Goal: Find specific page/section: Find specific page/section

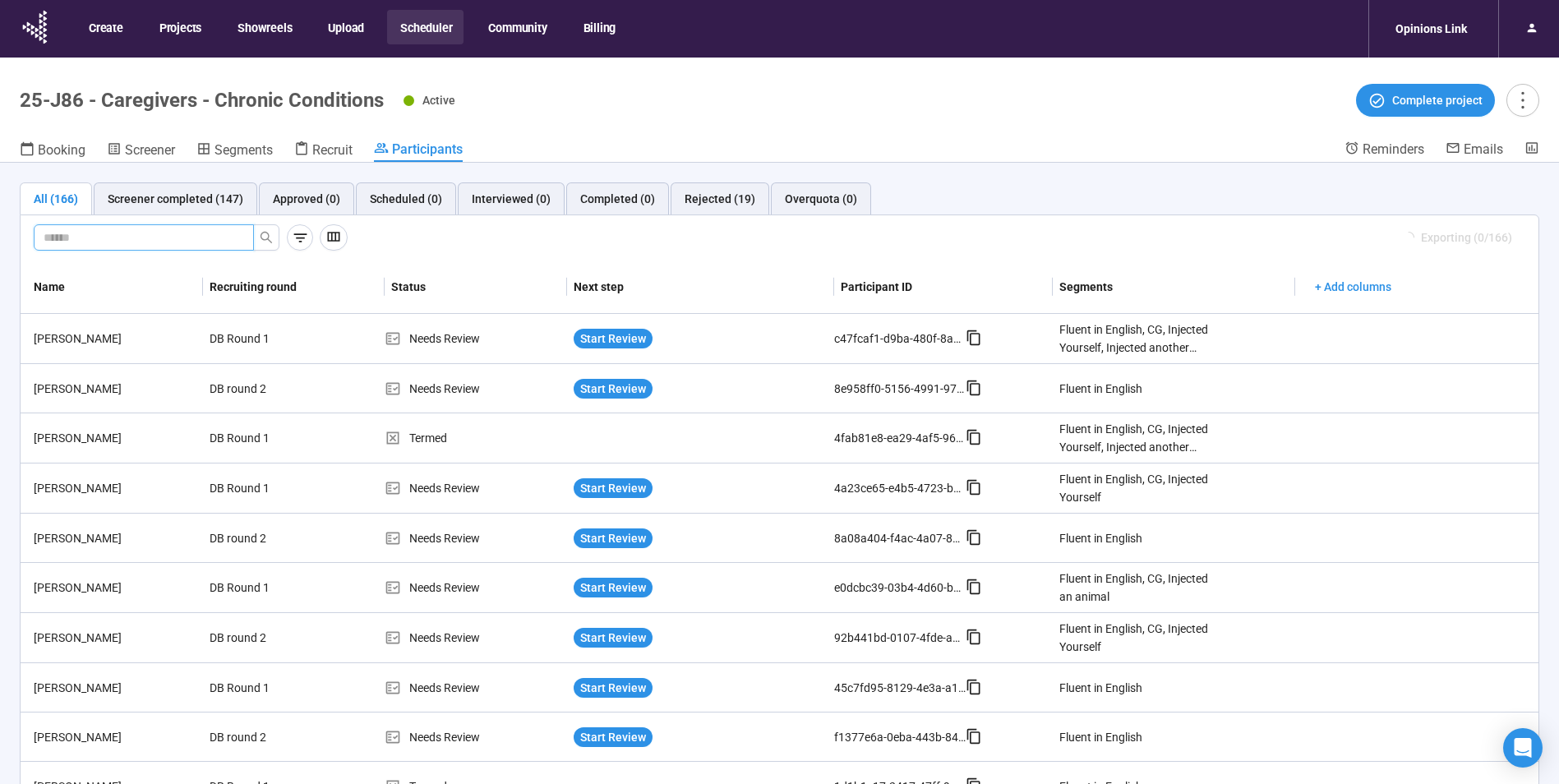
click at [142, 236] on input "text" at bounding box center [137, 237] width 187 height 18
click at [264, 241] on icon "search" at bounding box center [266, 237] width 14 height 14
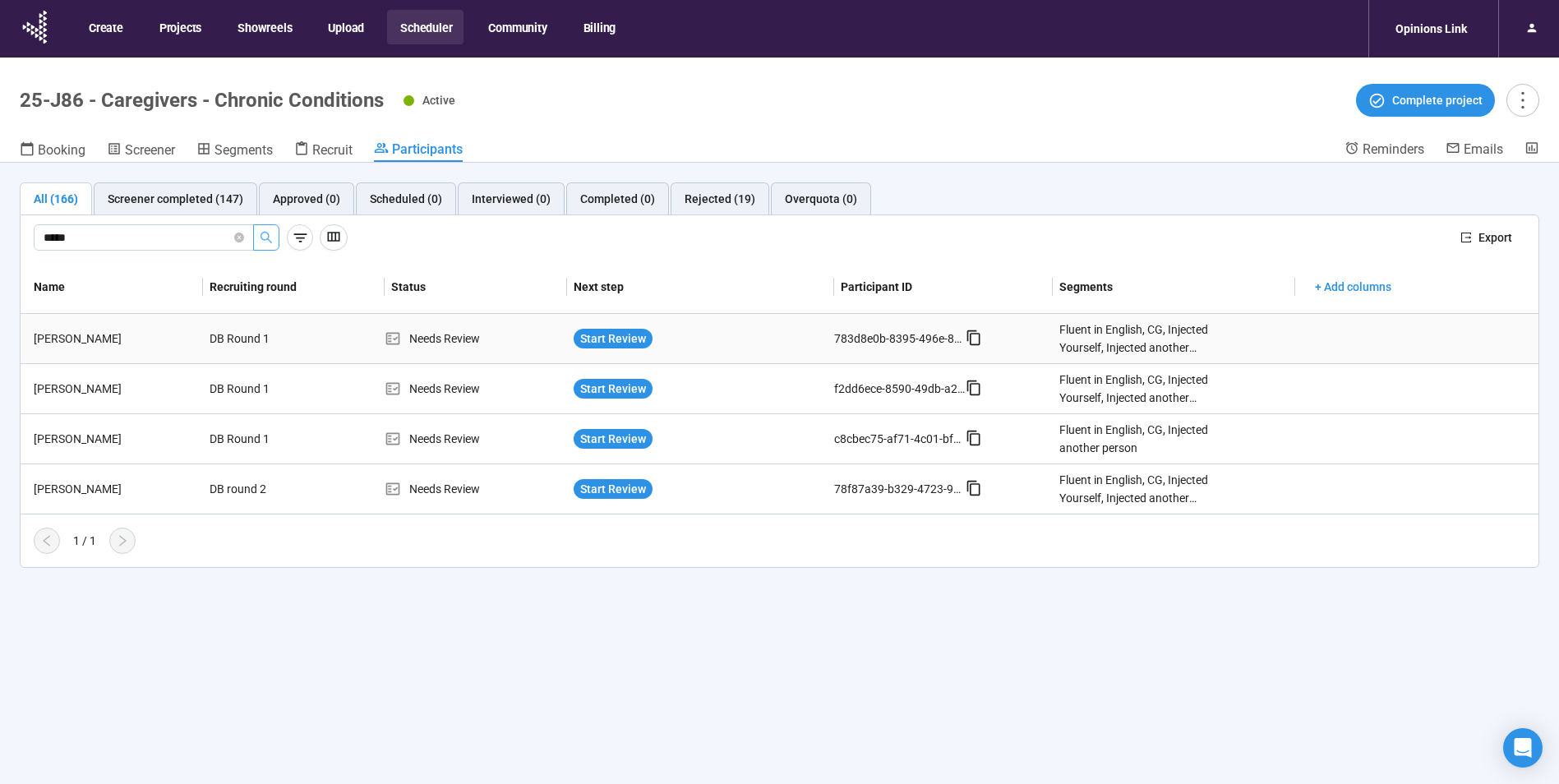
click at [72, 342] on div "[PERSON_NAME]" at bounding box center [115, 338] width 176 height 18
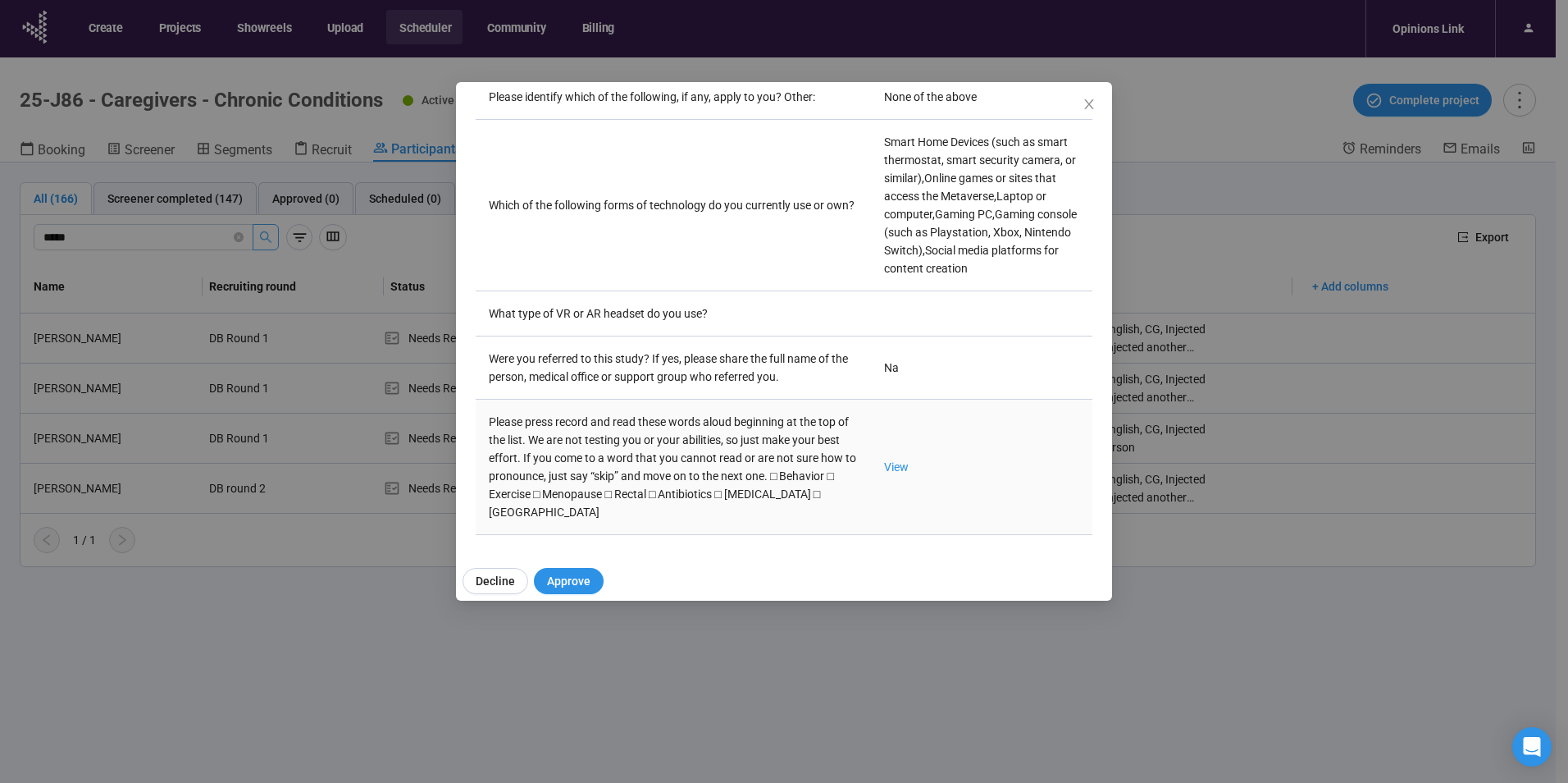
scroll to position [4840, 0]
click at [885, 460] on link "View" at bounding box center [896, 467] width 24 height 14
click at [1097, 102] on span "Close" at bounding box center [1089, 104] width 18 height 18
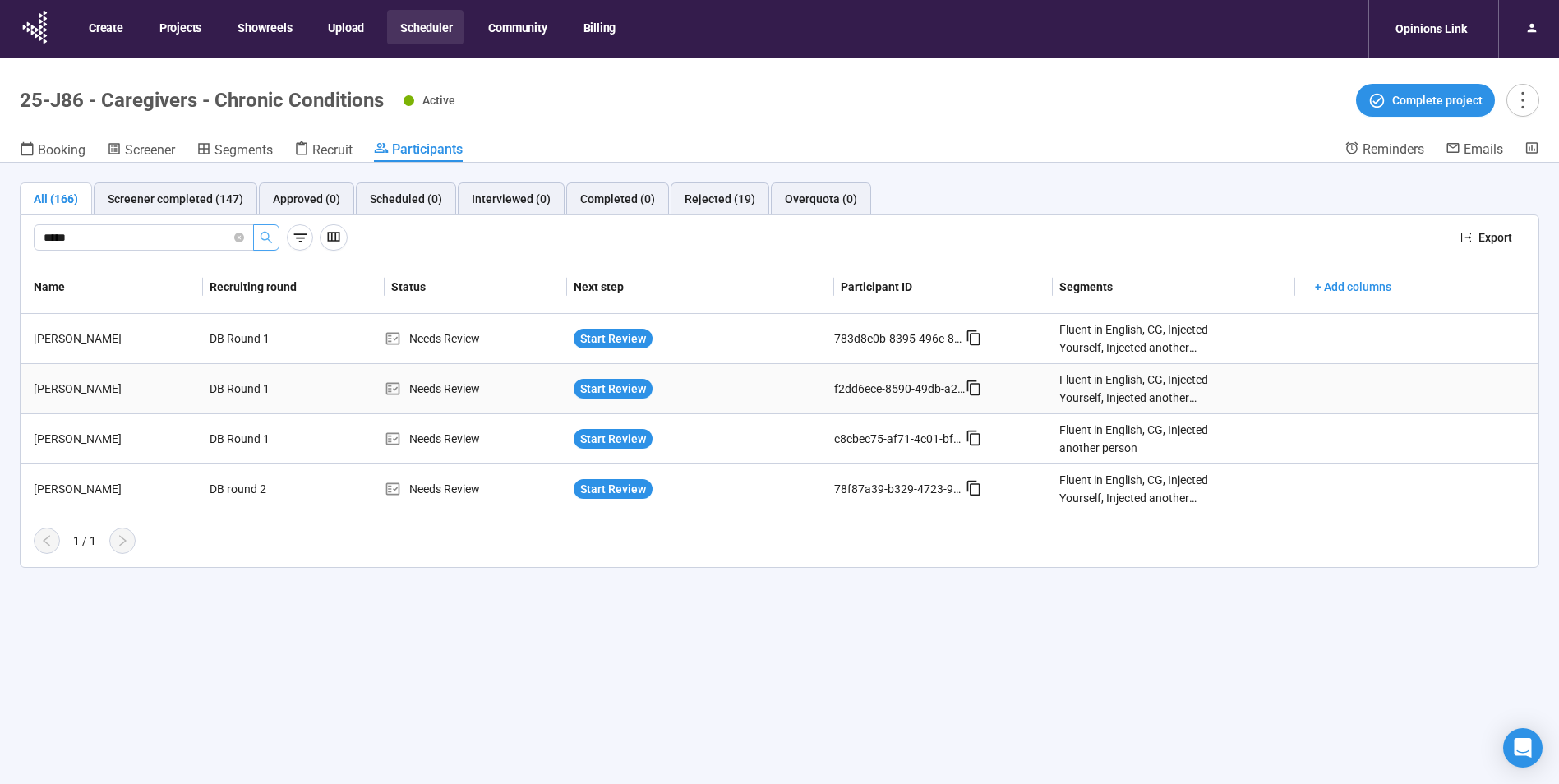
click at [88, 378] on td "[PERSON_NAME]" at bounding box center [111, 389] width 182 height 50
click at [87, 383] on div "[PERSON_NAME]" at bounding box center [115, 388] width 176 height 18
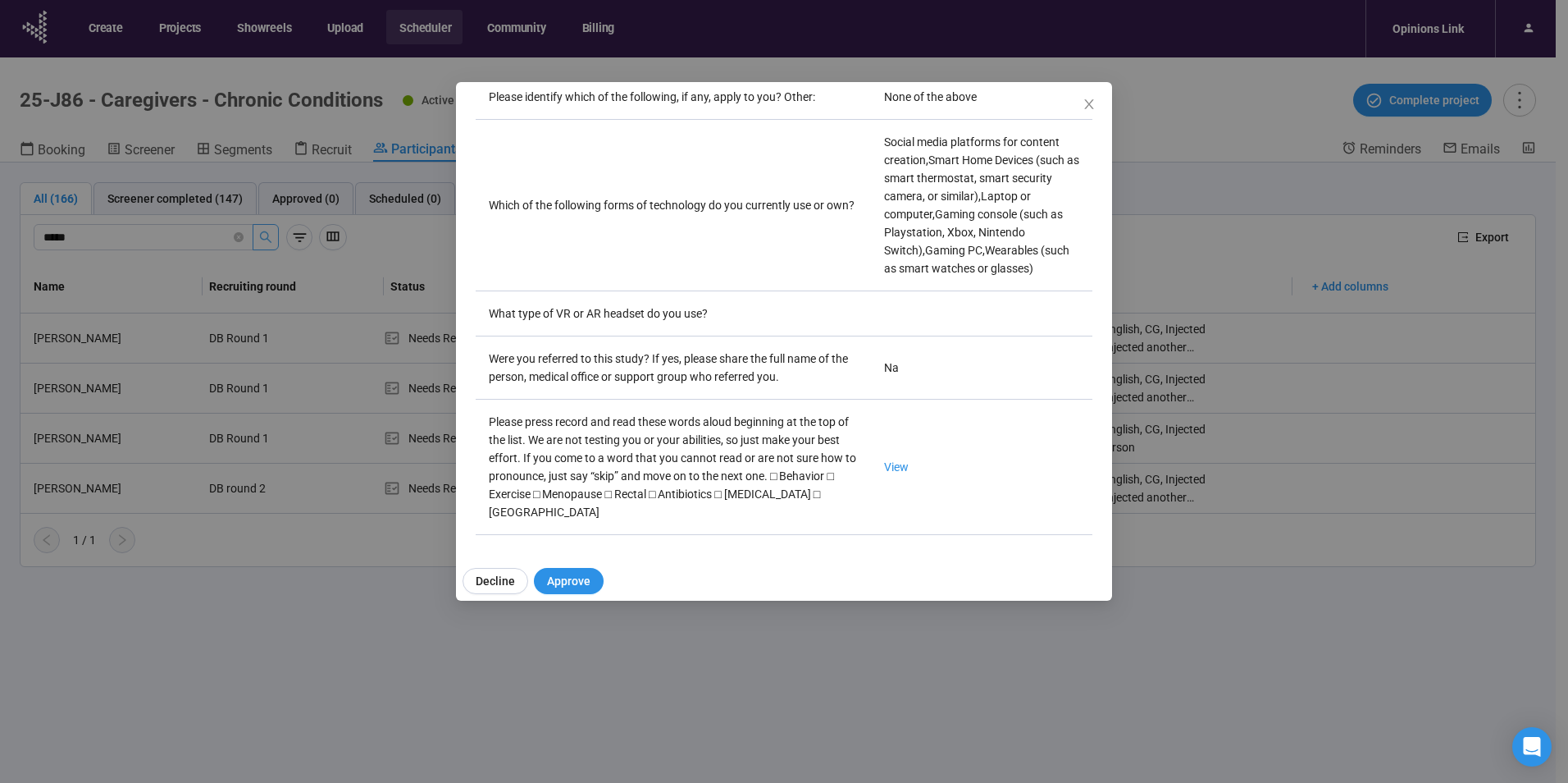
scroll to position [4897, 0]
click at [885, 460] on link "View" at bounding box center [896, 467] width 24 height 14
click at [1090, 105] on icon "close" at bounding box center [1089, 104] width 14 height 14
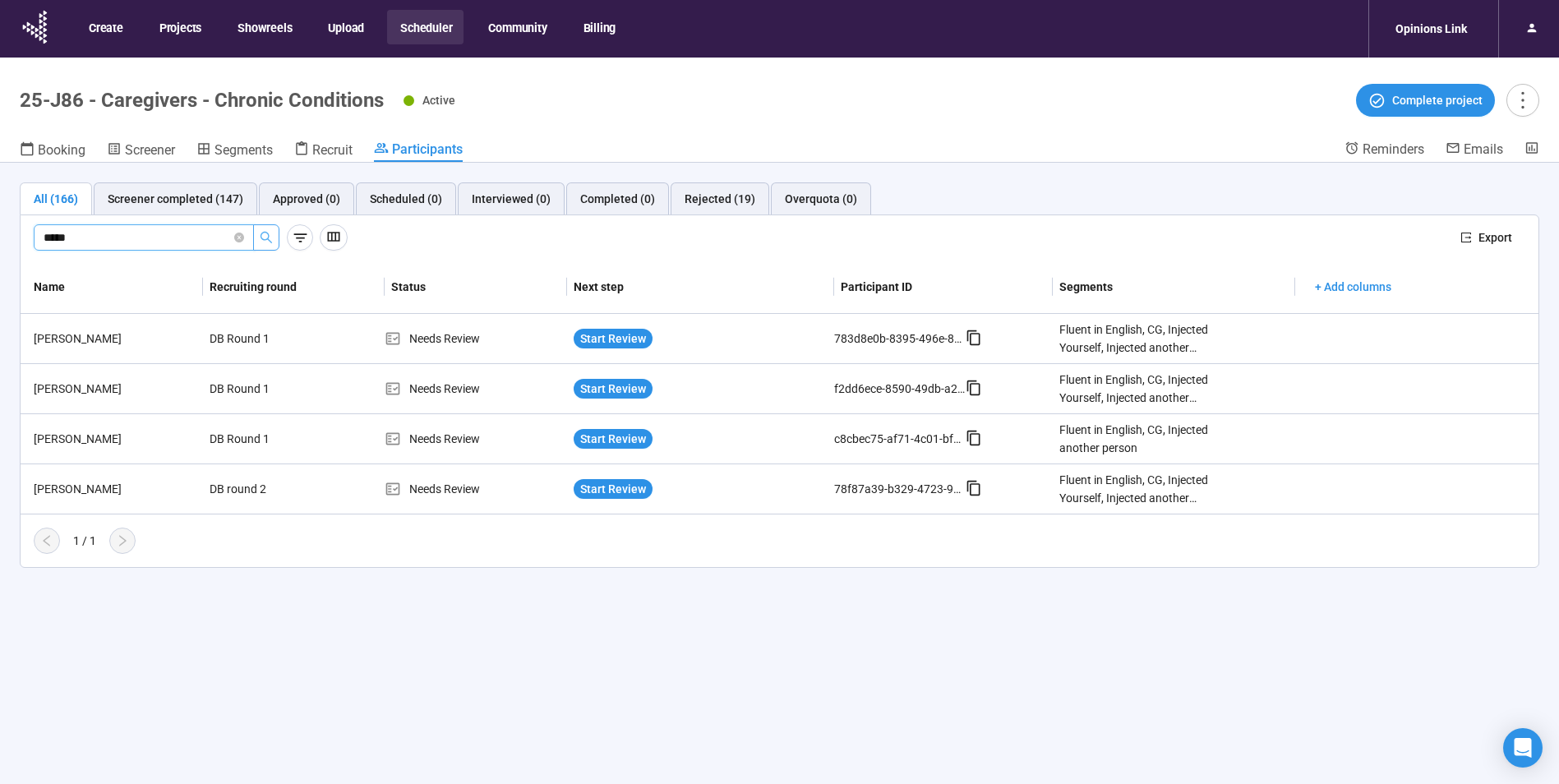
drag, startPoint x: -108, startPoint y: 220, endPoint x: -211, endPoint y: 220, distance: 103.0
click at [0, 220] on html "Create Projects Showreels Upload Scheduler Community Billing Opinions Link 25-J…" at bounding box center [780, 420] width 1559 height 841
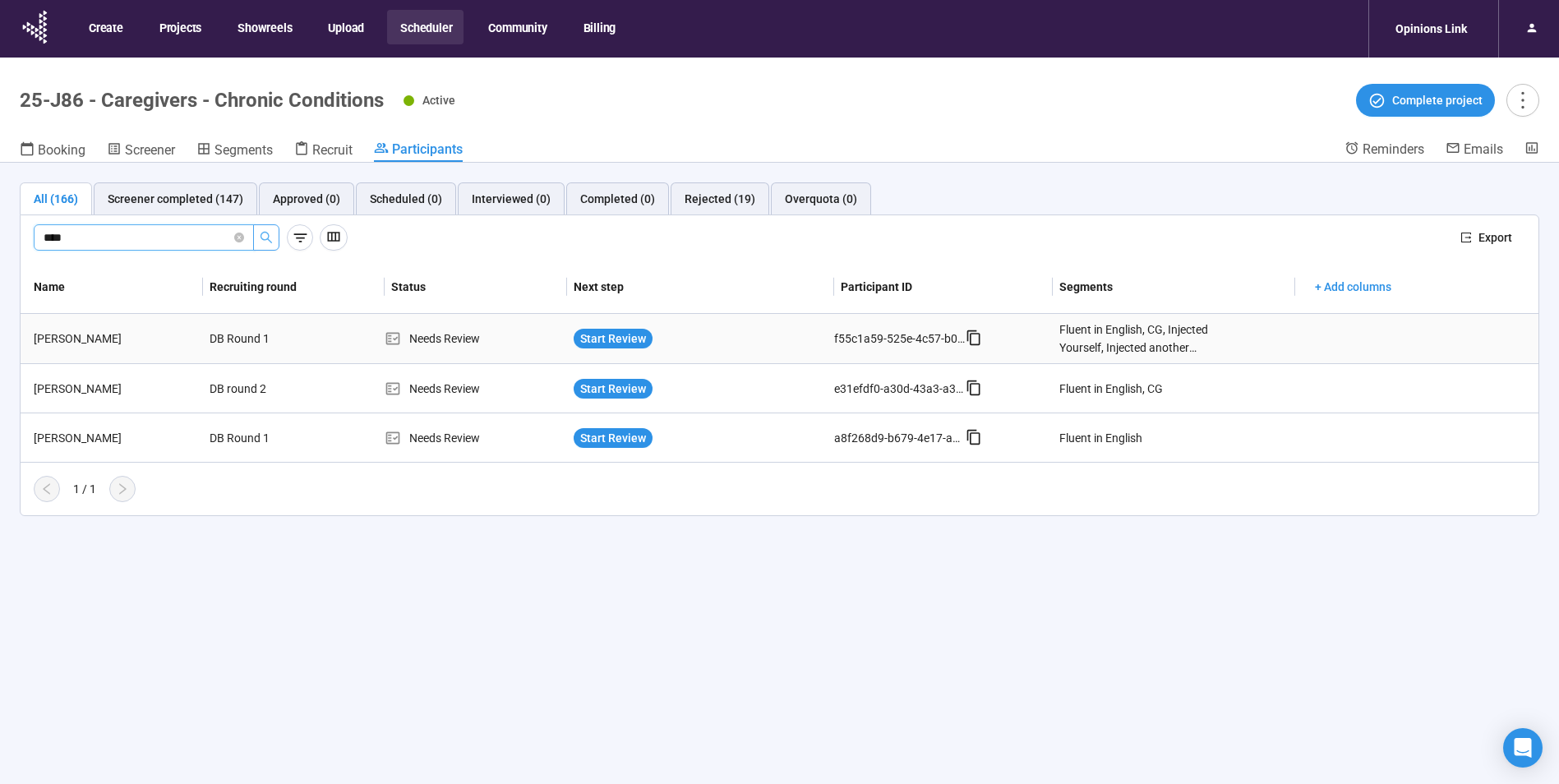
click at [89, 329] on div "[PERSON_NAME]" at bounding box center [115, 338] width 176 height 18
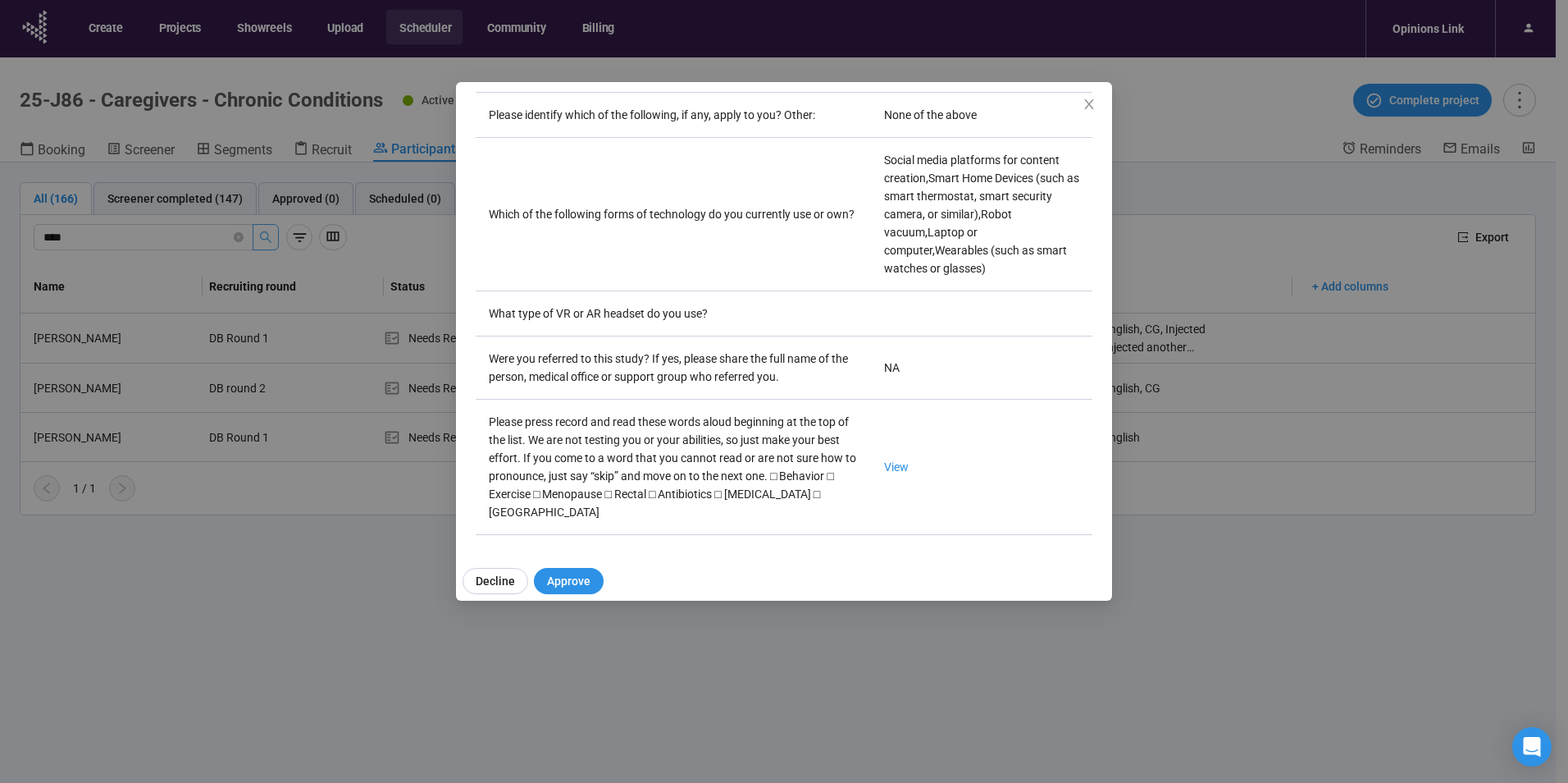
scroll to position [4879, 0]
click at [885, 460] on link "View" at bounding box center [896, 467] width 24 height 14
click at [1087, 100] on icon "close" at bounding box center [1089, 104] width 14 height 14
click at [87, 233] on div "[PERSON_NAME] Panelist notes Project notes Add notes, i.e. how the last intervi…" at bounding box center [784, 392] width 1568 height 783
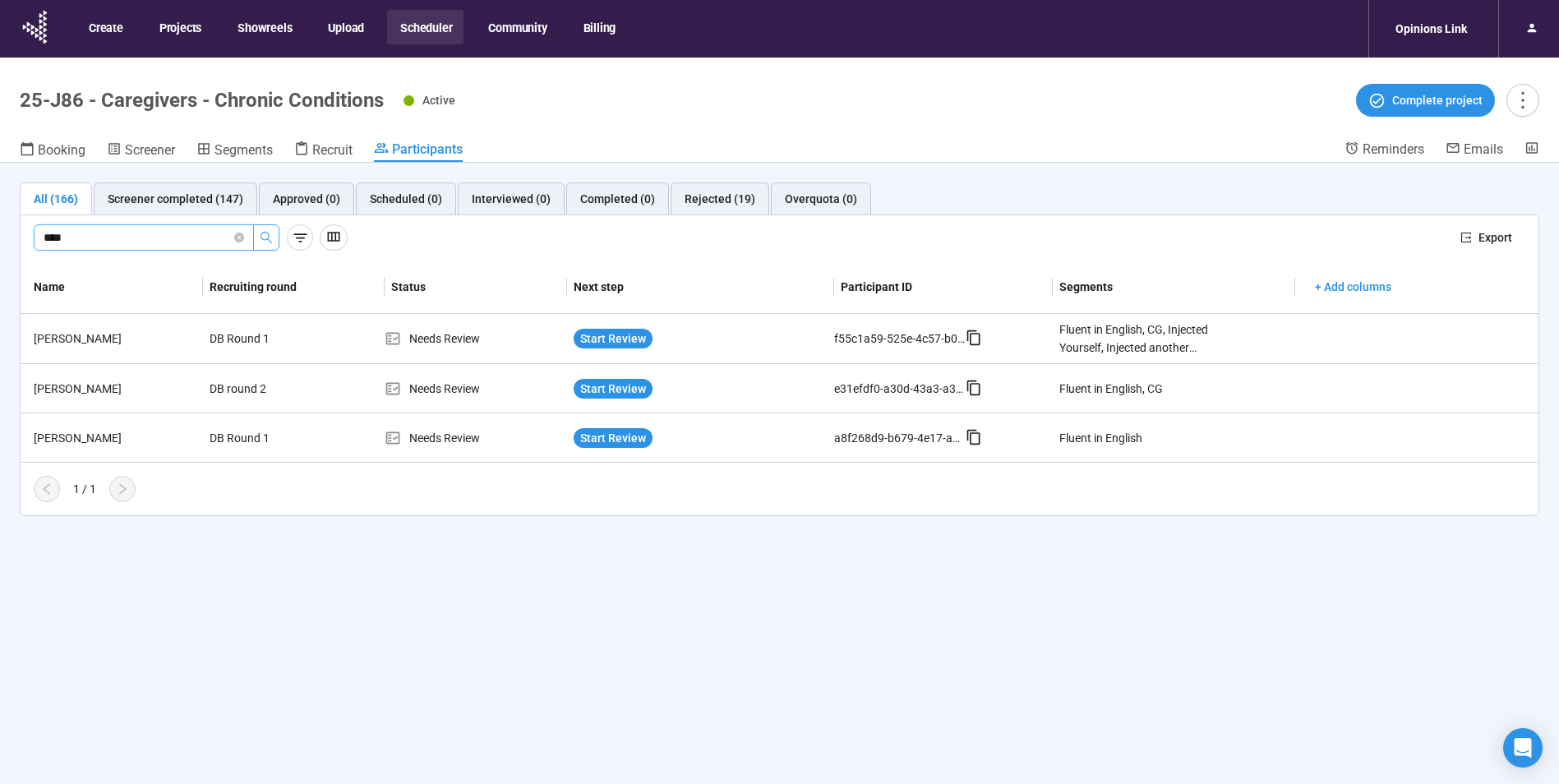
drag, startPoint x: 110, startPoint y: 236, endPoint x: 23, endPoint y: 236, distance: 87.0
click at [42, 236] on span "****" at bounding box center [143, 237] width 220 height 26
type input "******"
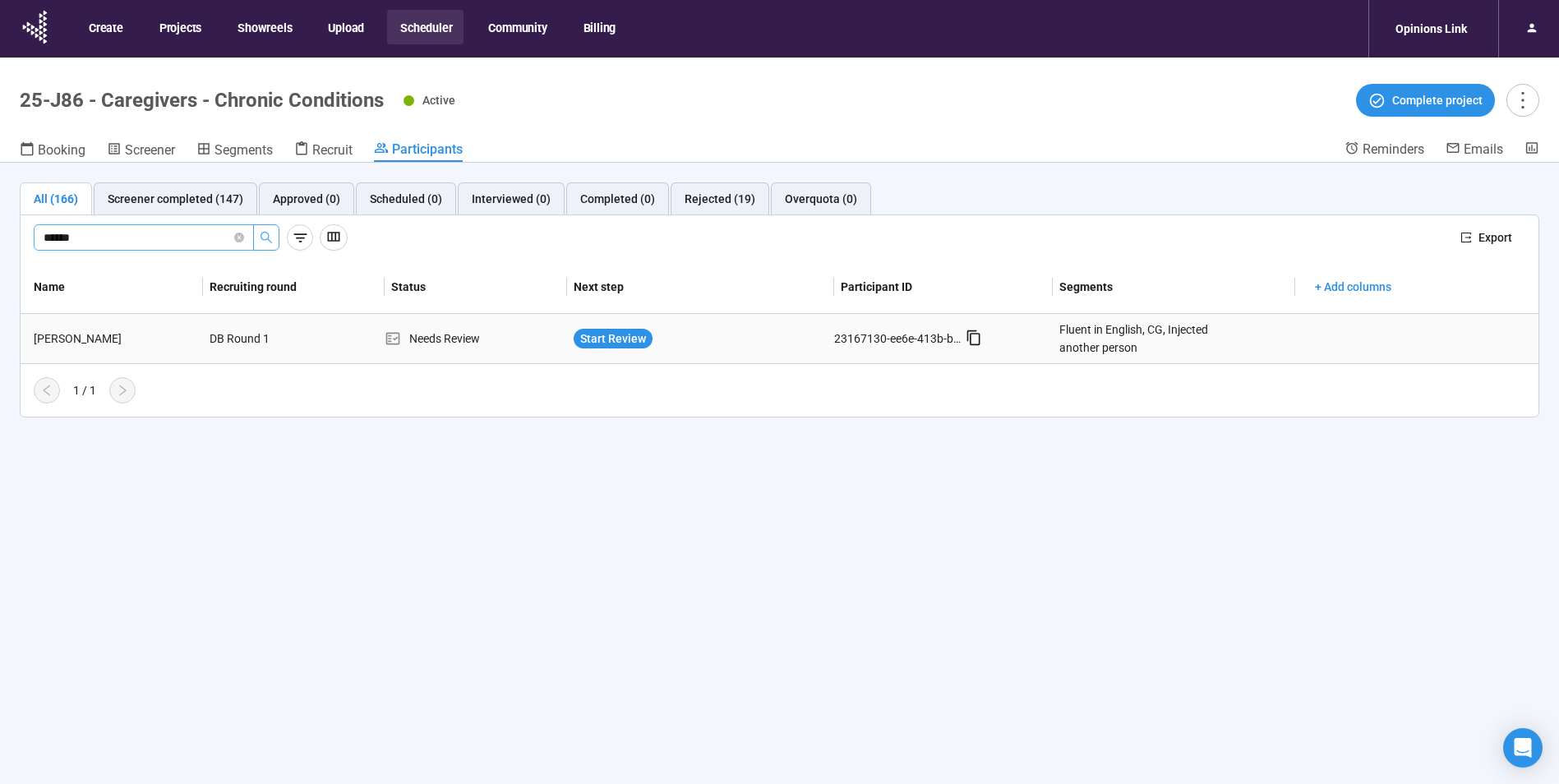
click at [96, 335] on div "[PERSON_NAME]" at bounding box center [115, 338] width 176 height 18
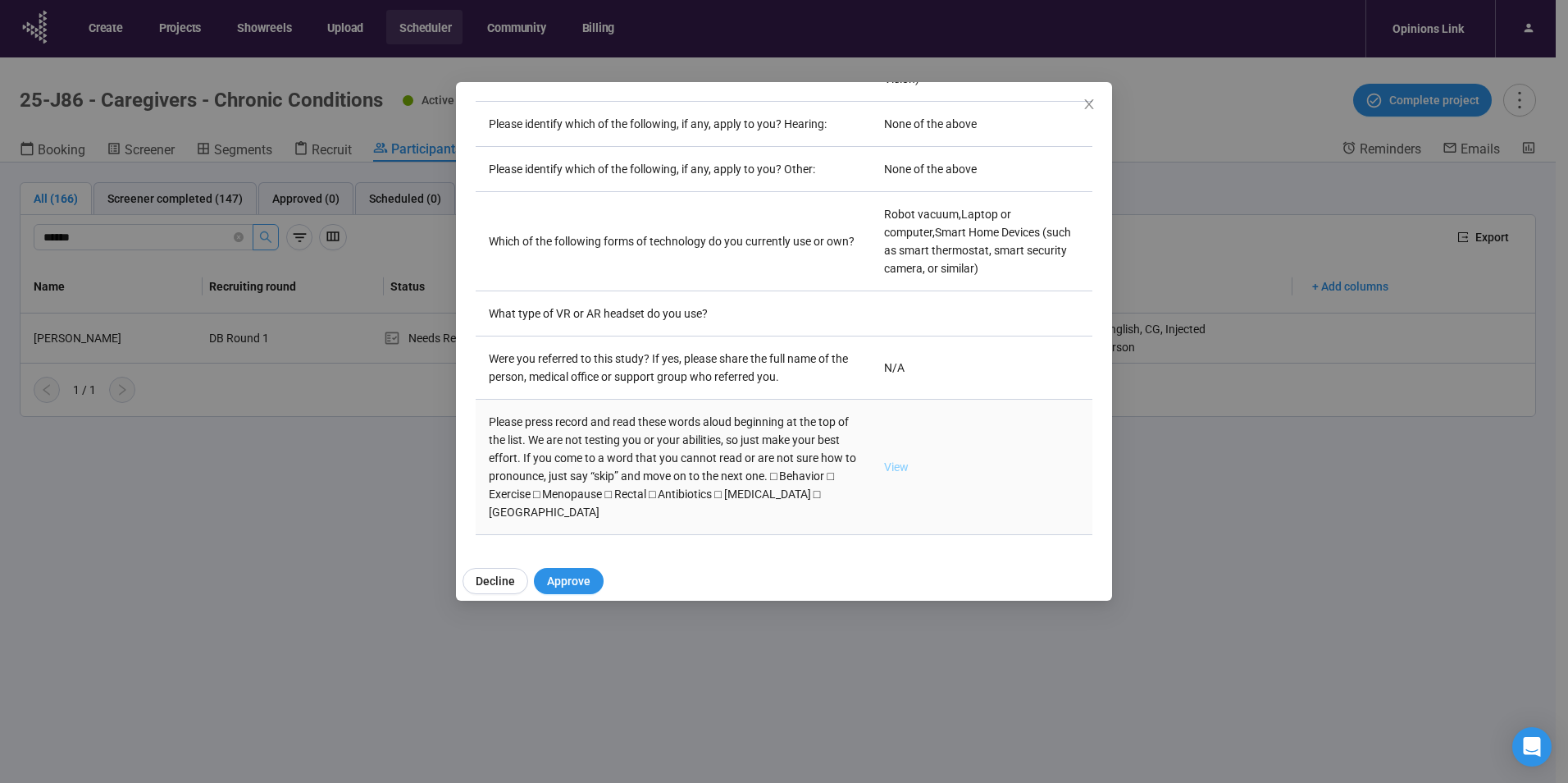
click at [885, 460] on link "View" at bounding box center [896, 467] width 24 height 14
click at [1087, 105] on icon "close" at bounding box center [1089, 104] width 14 height 14
